Goal: Check status: Check status

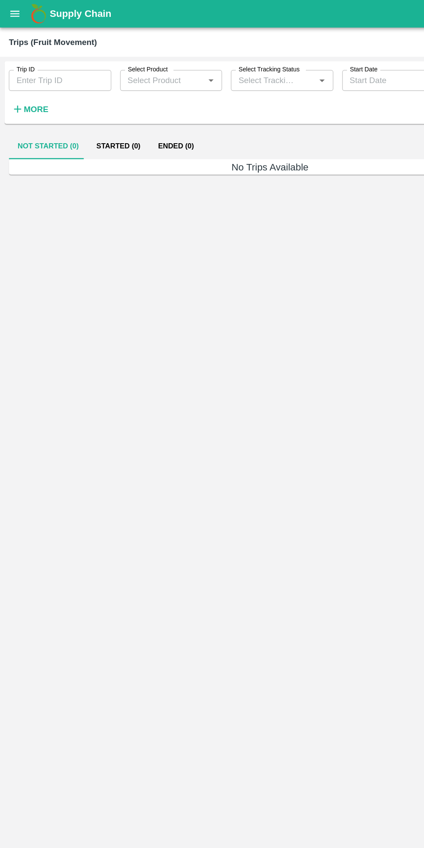
type input "84330"
click at [12, 11] on icon "open drawer" at bounding box center [11, 10] width 7 height 5
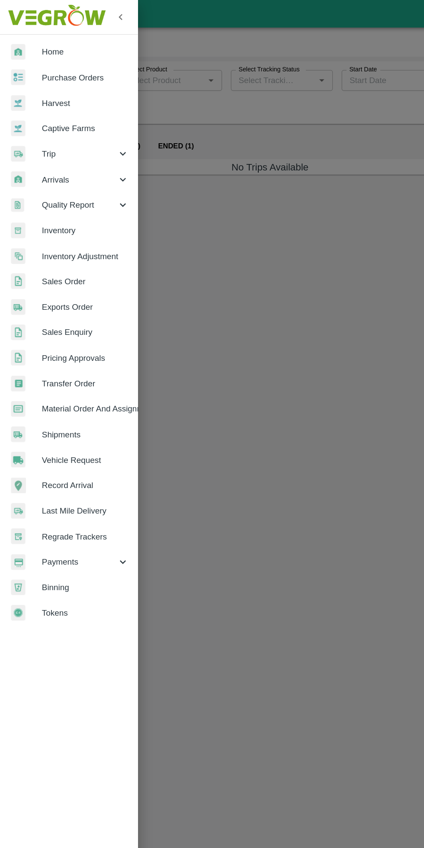
click at [67, 443] on span "Payments" at bounding box center [62, 442] width 59 height 10
click at [94, 463] on span "My Payment Requests" at bounding box center [70, 461] width 61 height 10
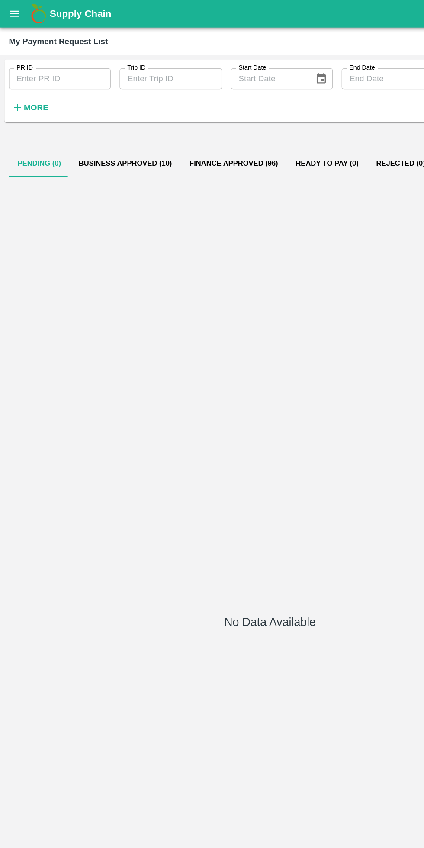
click at [56, 62] on input "PR ID" at bounding box center [47, 62] width 80 height 16
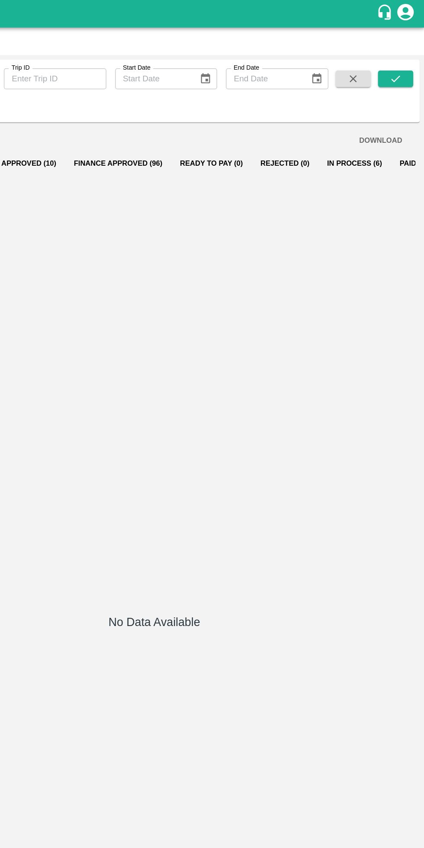
type input "251489"
click at [399, 57] on icon "submit" at bounding box center [402, 62] width 10 height 10
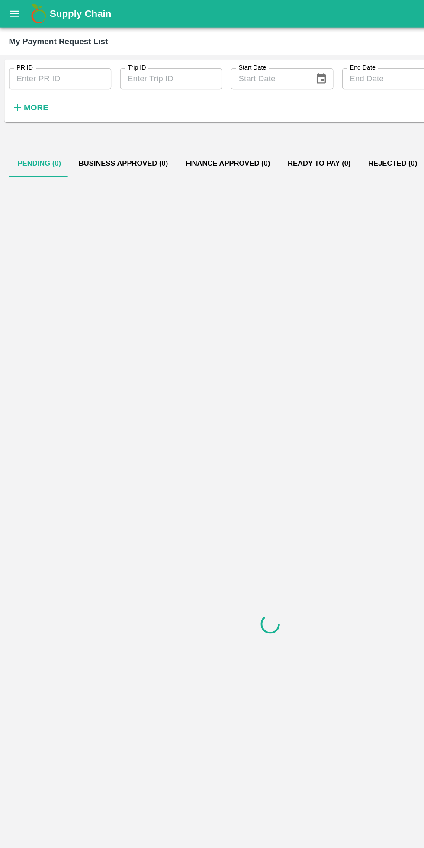
type input "251489"
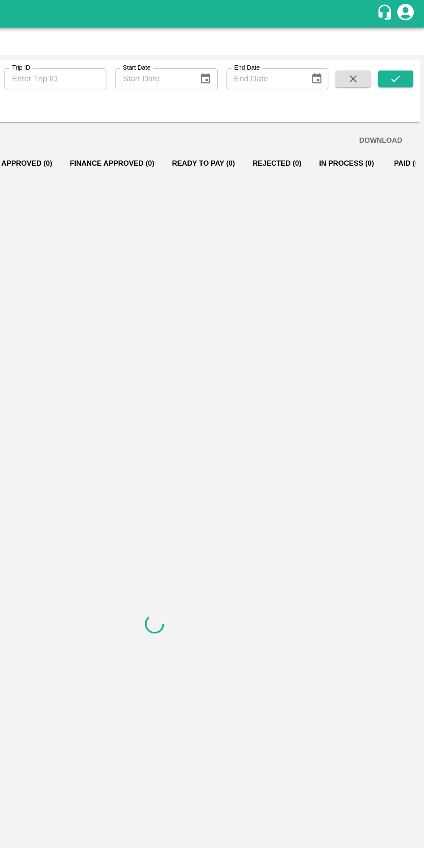
type input "251489"
